Goal: Transaction & Acquisition: Purchase product/service

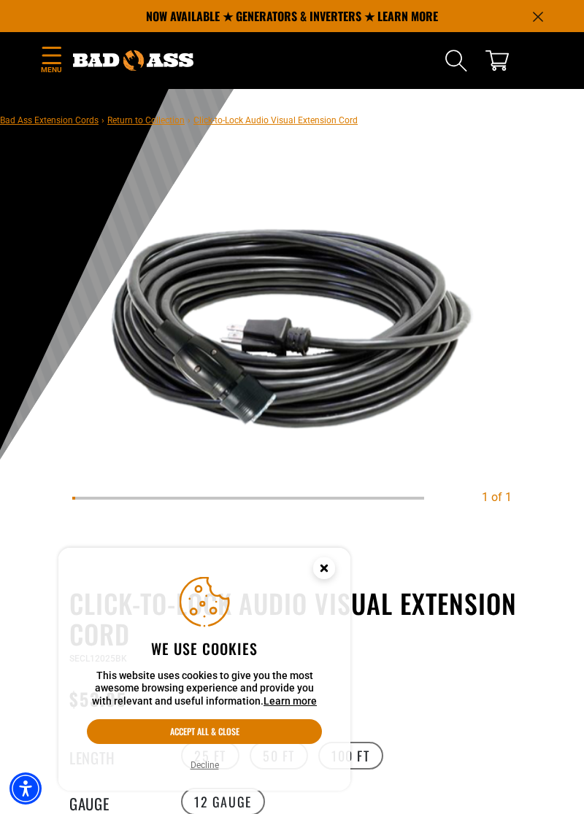
click at [268, 732] on button "Accept all & close" at bounding box center [204, 731] width 235 height 25
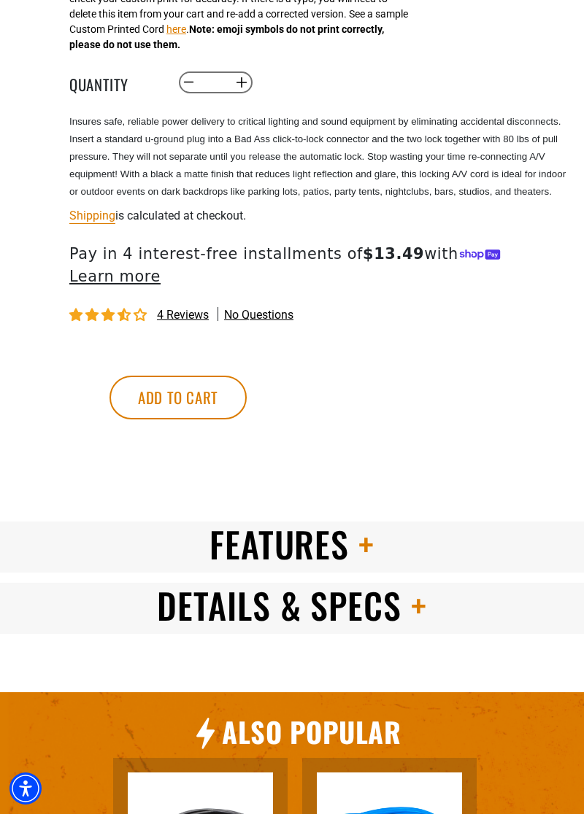
scroll to position [935, 0]
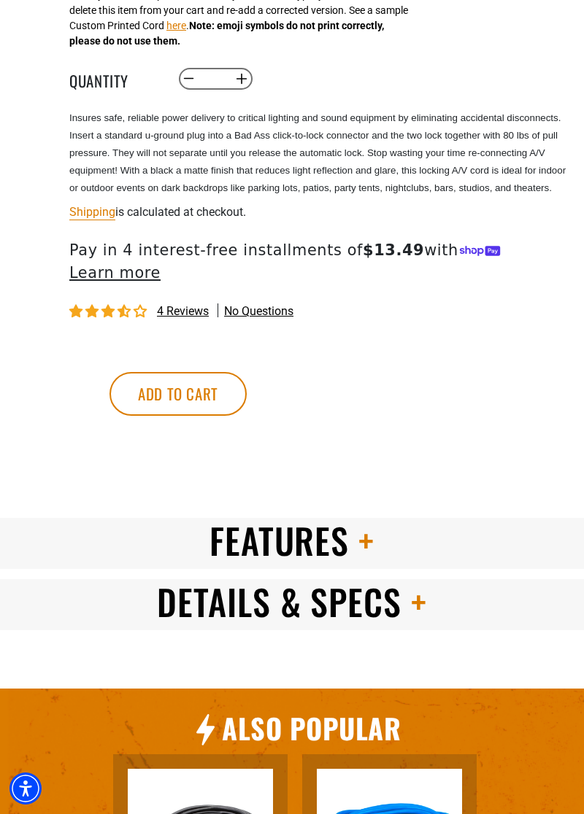
click at [368, 523] on span at bounding box center [362, 540] width 26 height 52
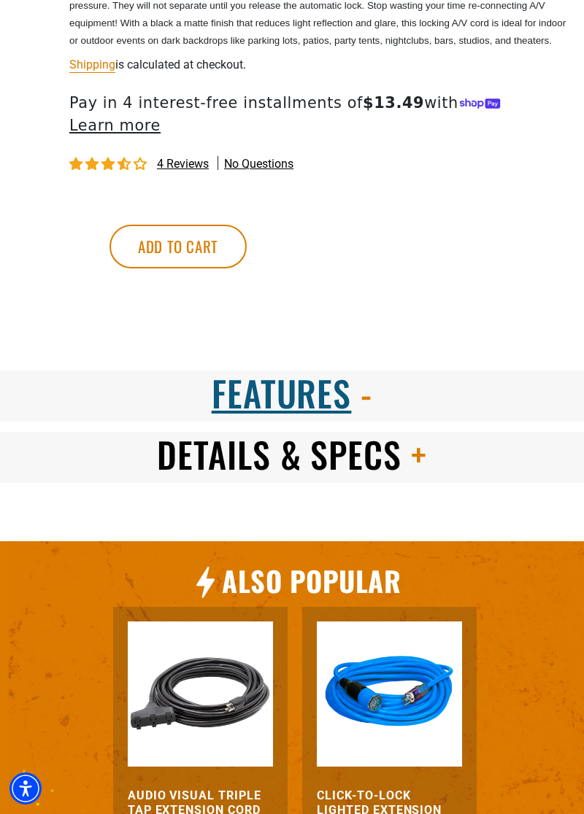
scroll to position [1133, 0]
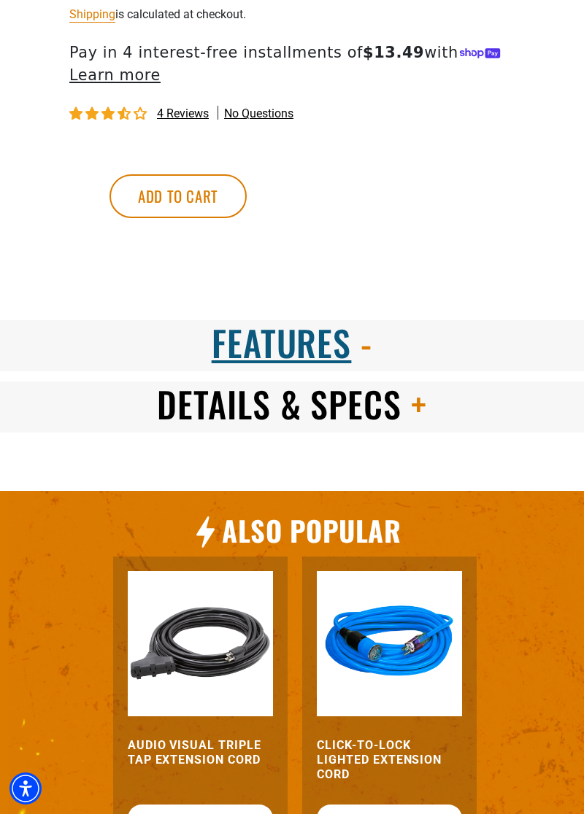
click at [417, 386] on span at bounding box center [414, 404] width 26 height 52
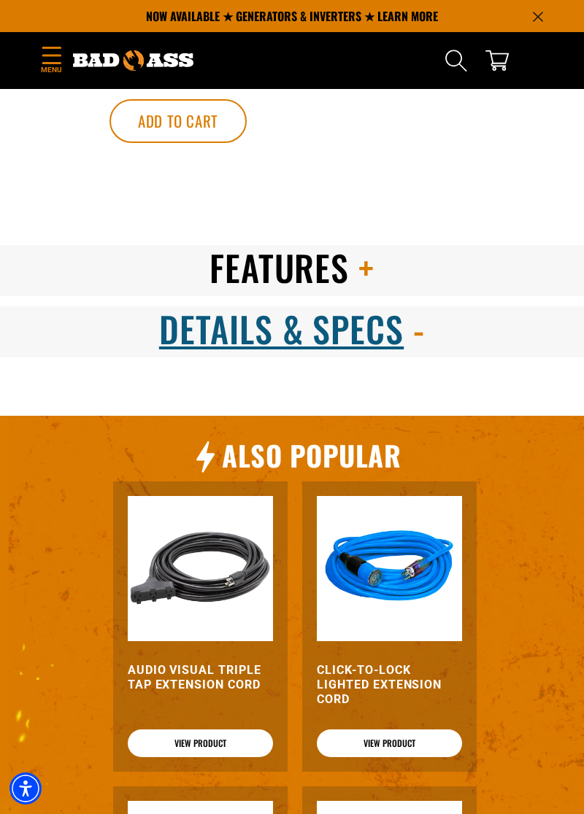
scroll to position [1204, 0]
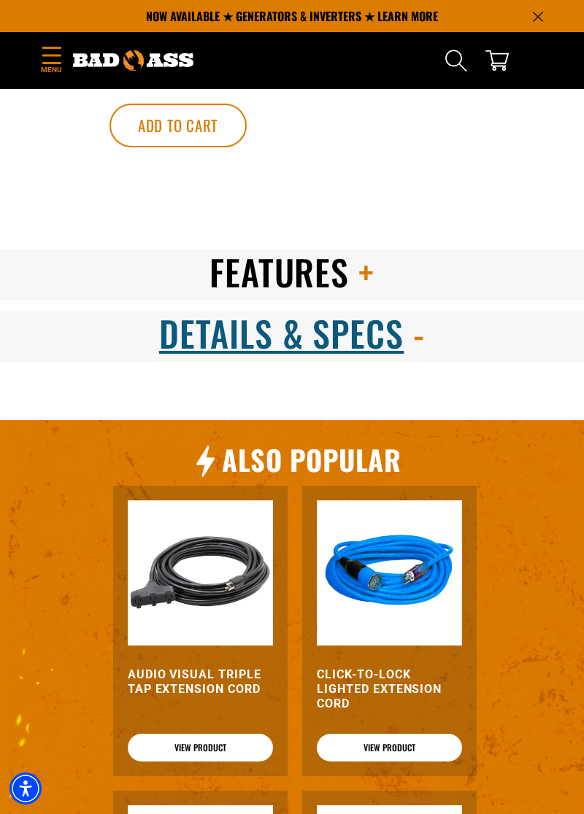
click at [367, 250] on span at bounding box center [362, 272] width 26 height 52
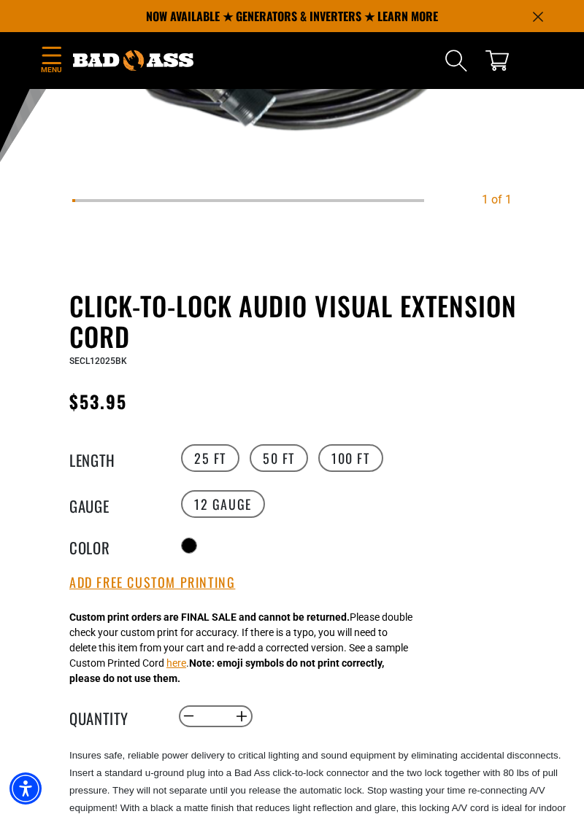
scroll to position [295, 0]
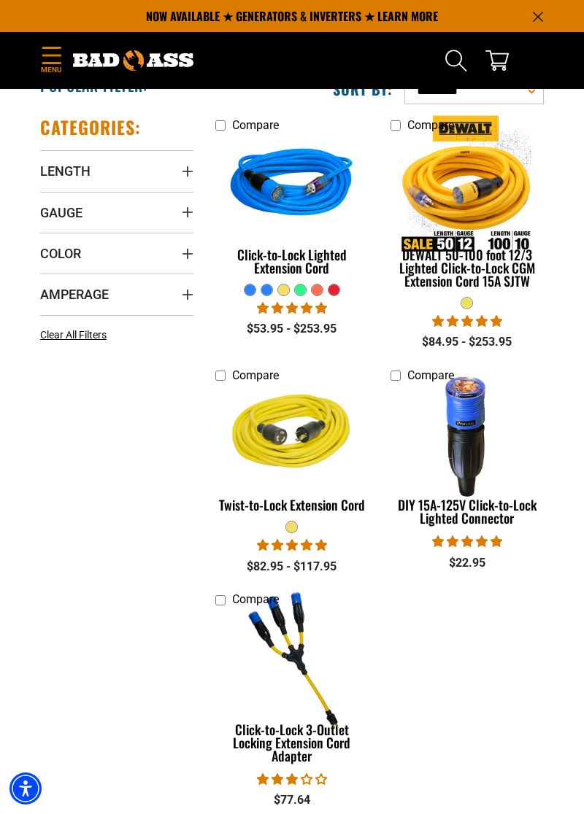
scroll to position [239, 0]
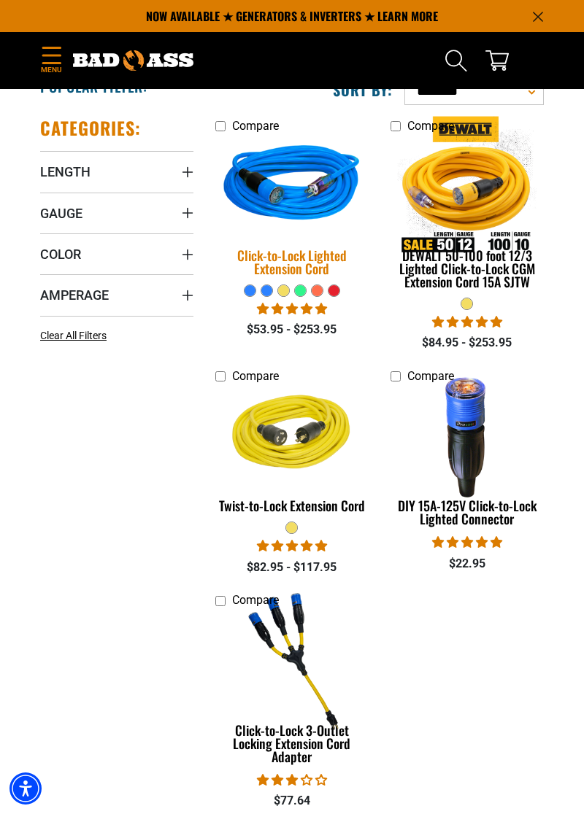
click at [317, 201] on img at bounding box center [291, 186] width 171 height 154
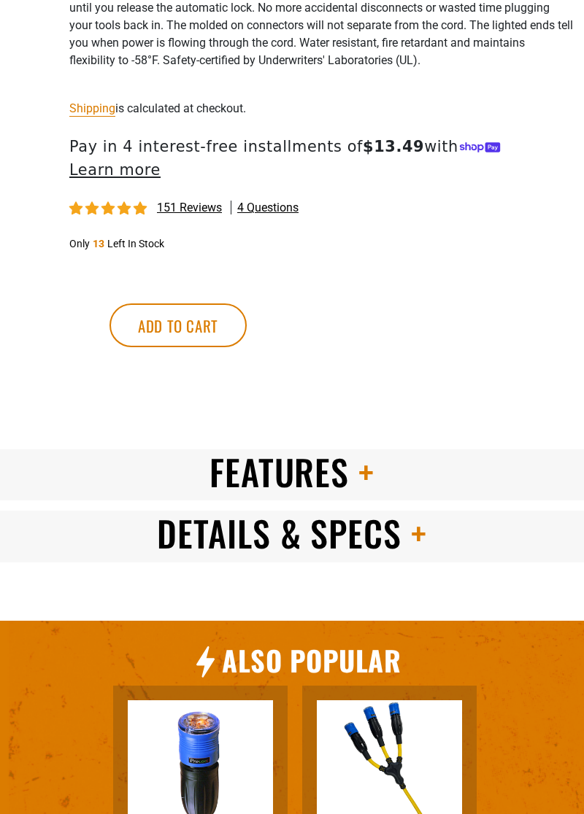
scroll to position [1180, 0]
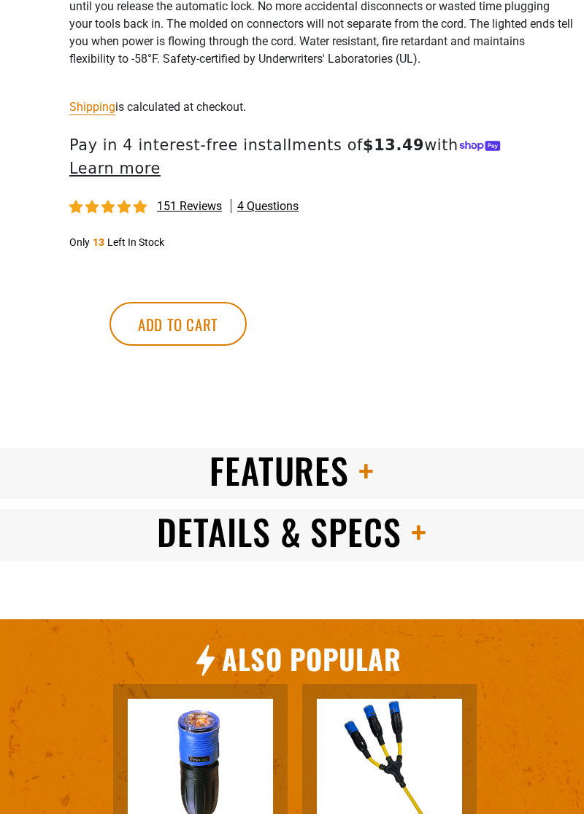
click at [352, 452] on span at bounding box center [362, 470] width 26 height 52
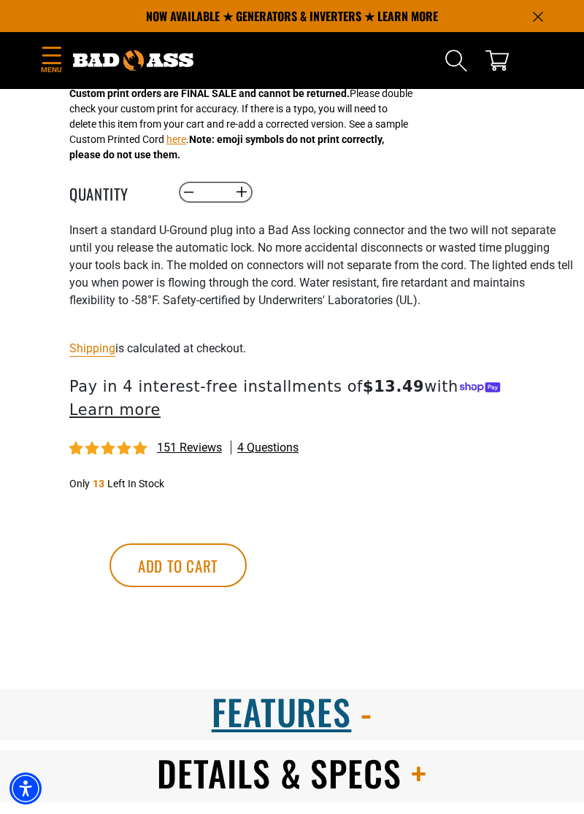
scroll to position [921, 0]
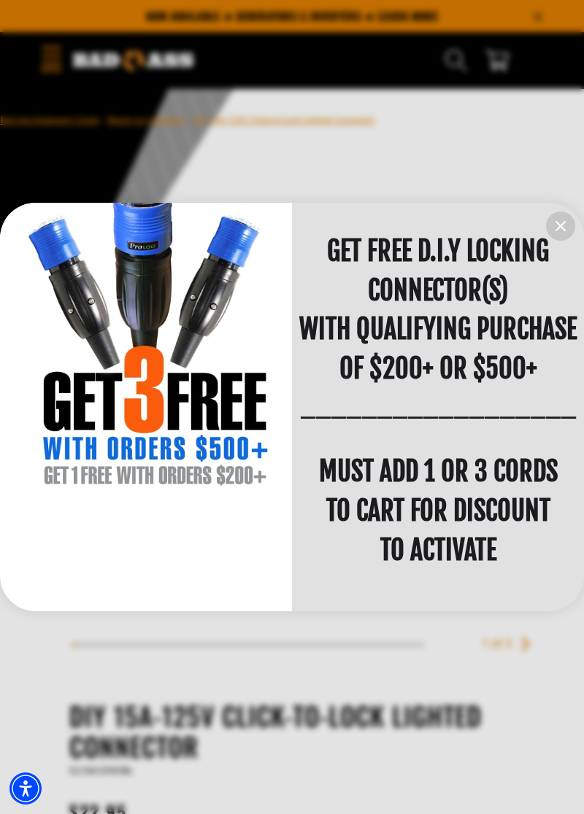
click at [559, 233] on icon "information" at bounding box center [561, 226] width 18 height 18
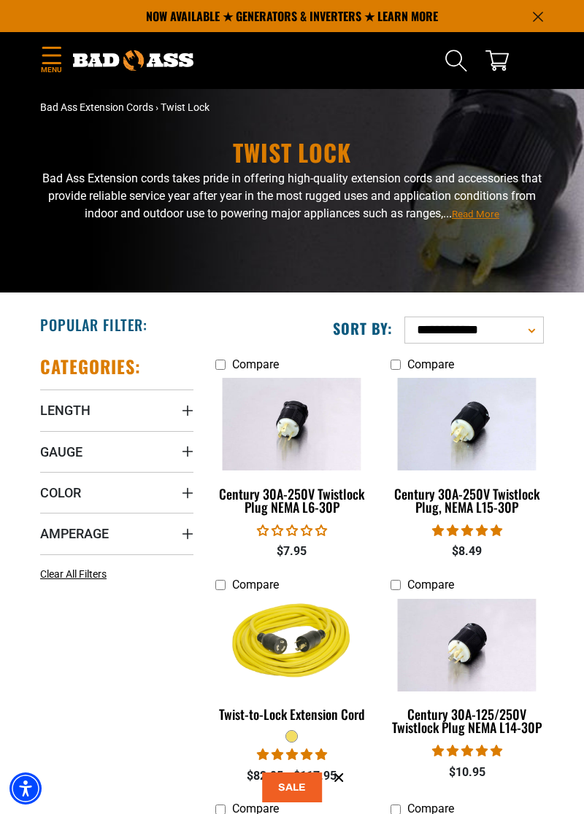
click at [183, 408] on icon "Length" at bounding box center [188, 411] width 12 height 12
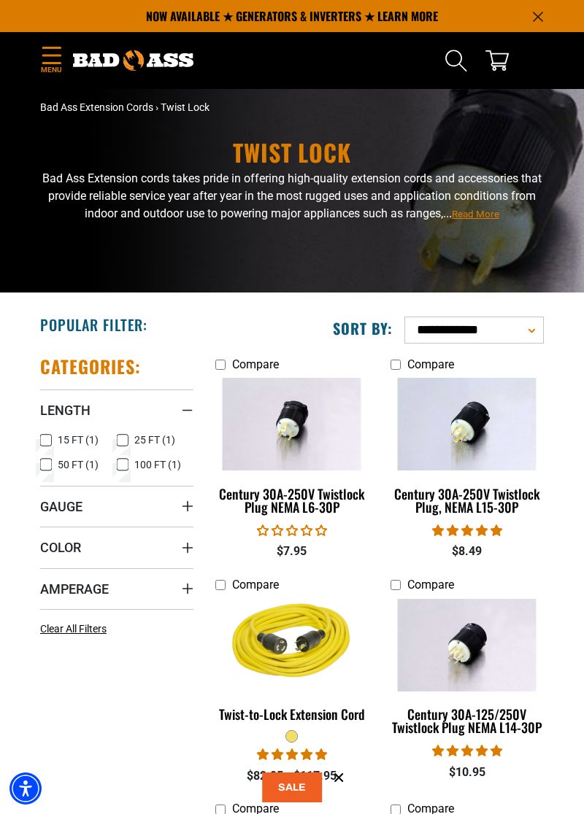
click at [183, 408] on div "Length" at bounding box center [188, 411] width 12 height 12
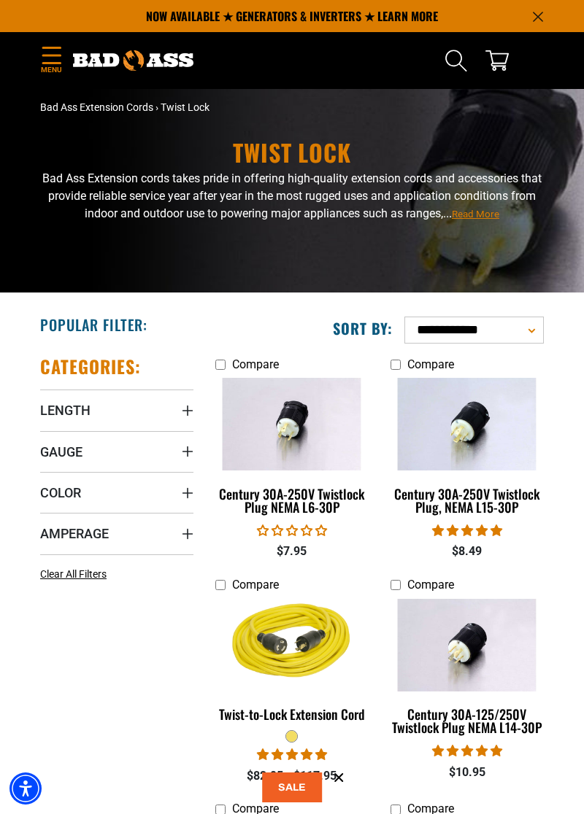
click at [185, 448] on icon "Gauge" at bounding box center [188, 452] width 12 height 12
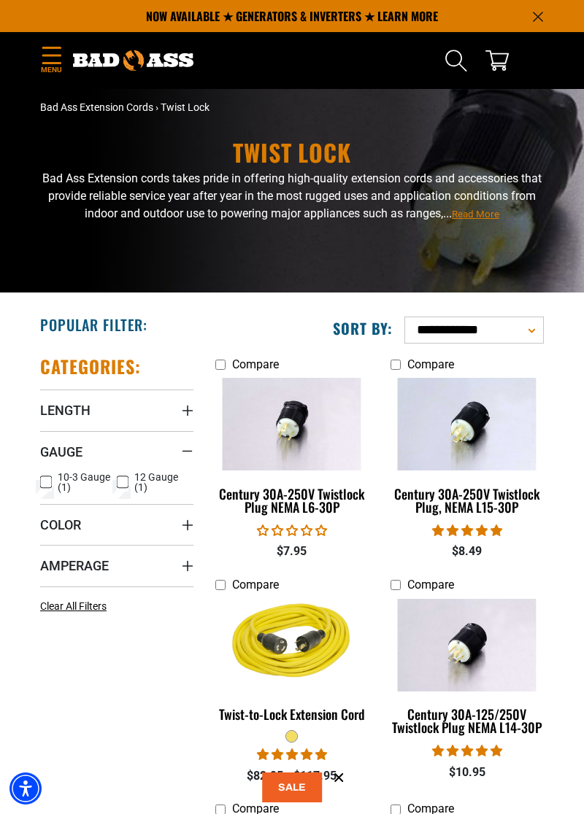
click at [188, 454] on div "Gauge" at bounding box center [188, 452] width 12 height 12
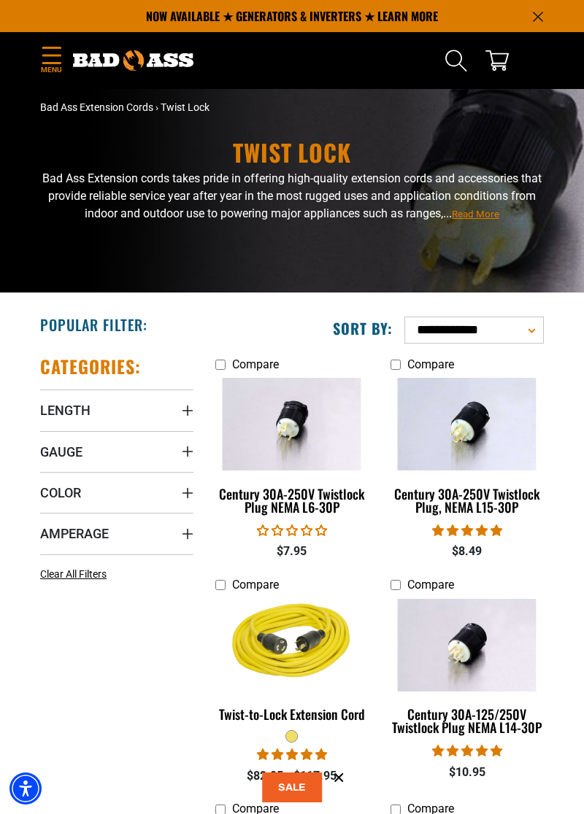
click at [189, 480] on summary "Color" at bounding box center [116, 492] width 153 height 41
click at [192, 490] on div "Color" at bounding box center [188, 493] width 12 height 12
click at [187, 539] on icon "Amperage" at bounding box center [188, 534] width 12 height 12
click at [185, 547] on summary "Amperage" at bounding box center [116, 533] width 153 height 41
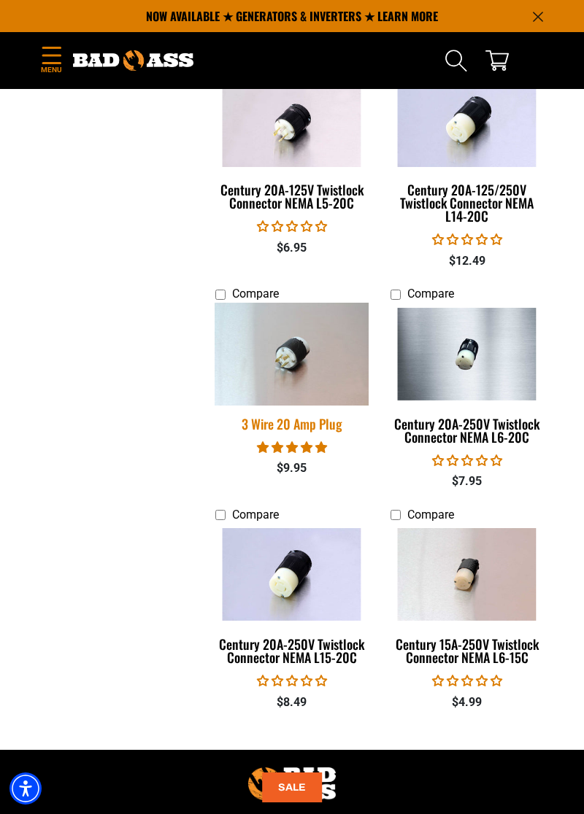
scroll to position [1643, 0]
